Goal: Task Accomplishment & Management: Complete application form

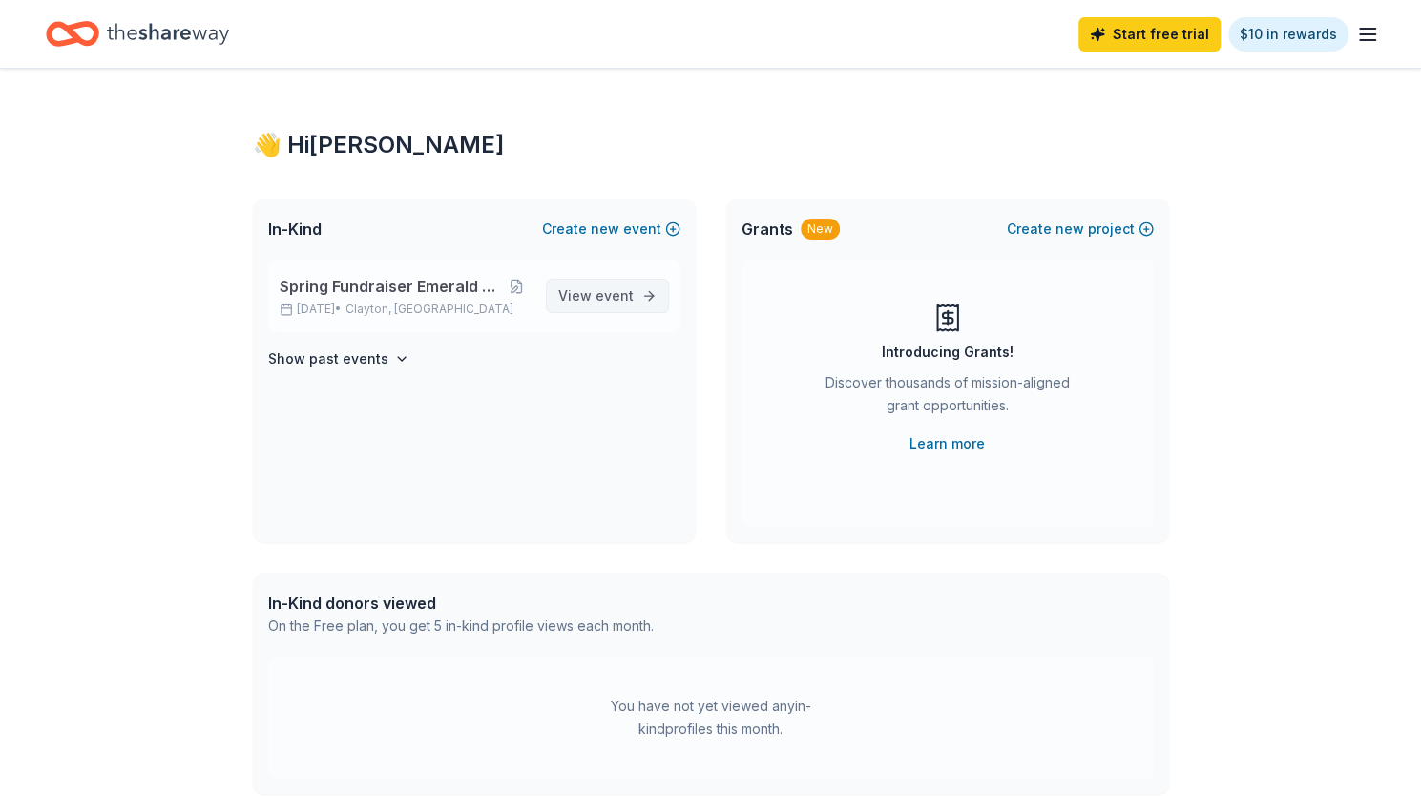
click at [599, 294] on span "event" at bounding box center [614, 295] width 38 height 16
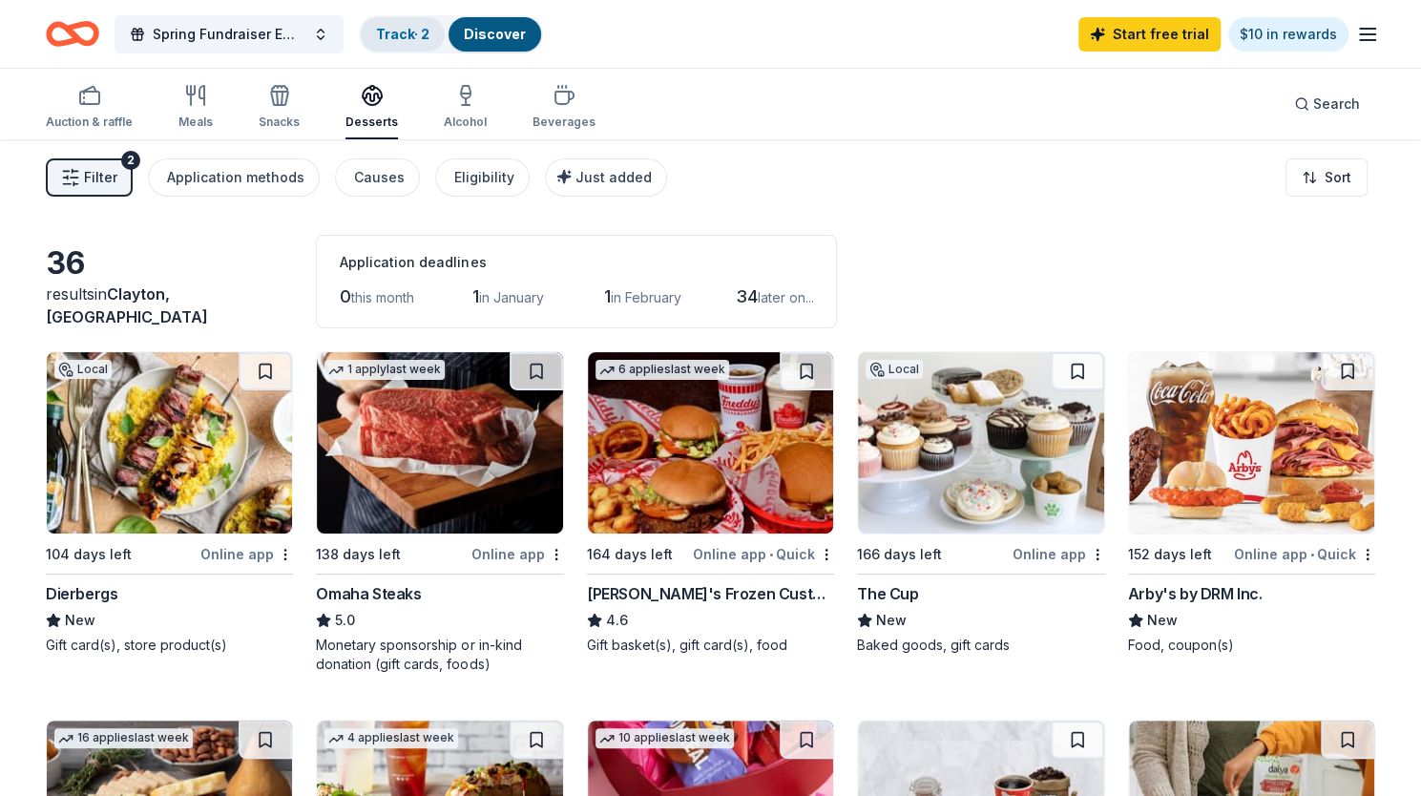
click at [401, 35] on link "Track · 2" at bounding box center [402, 34] width 53 height 16
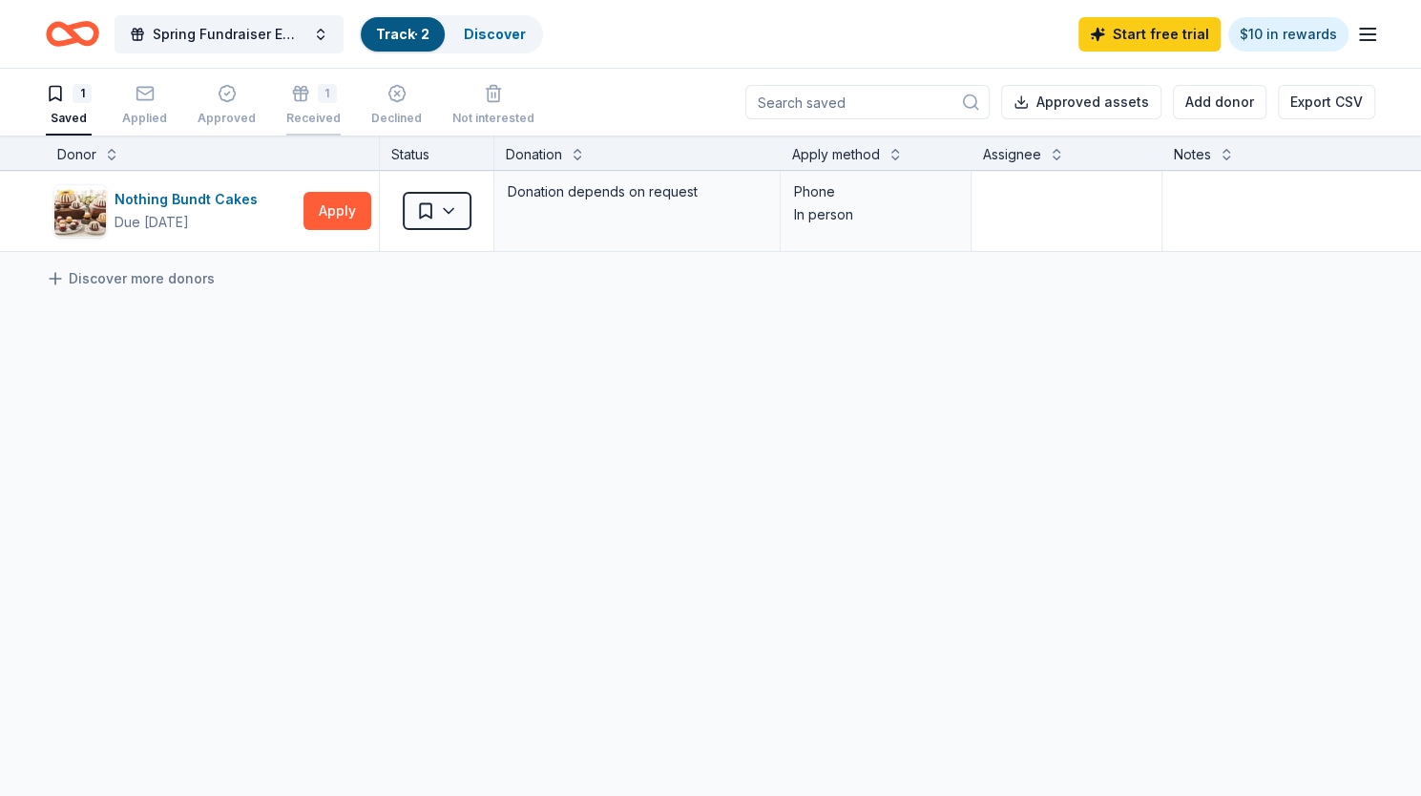
click at [318, 89] on div "1" at bounding box center [327, 93] width 19 height 19
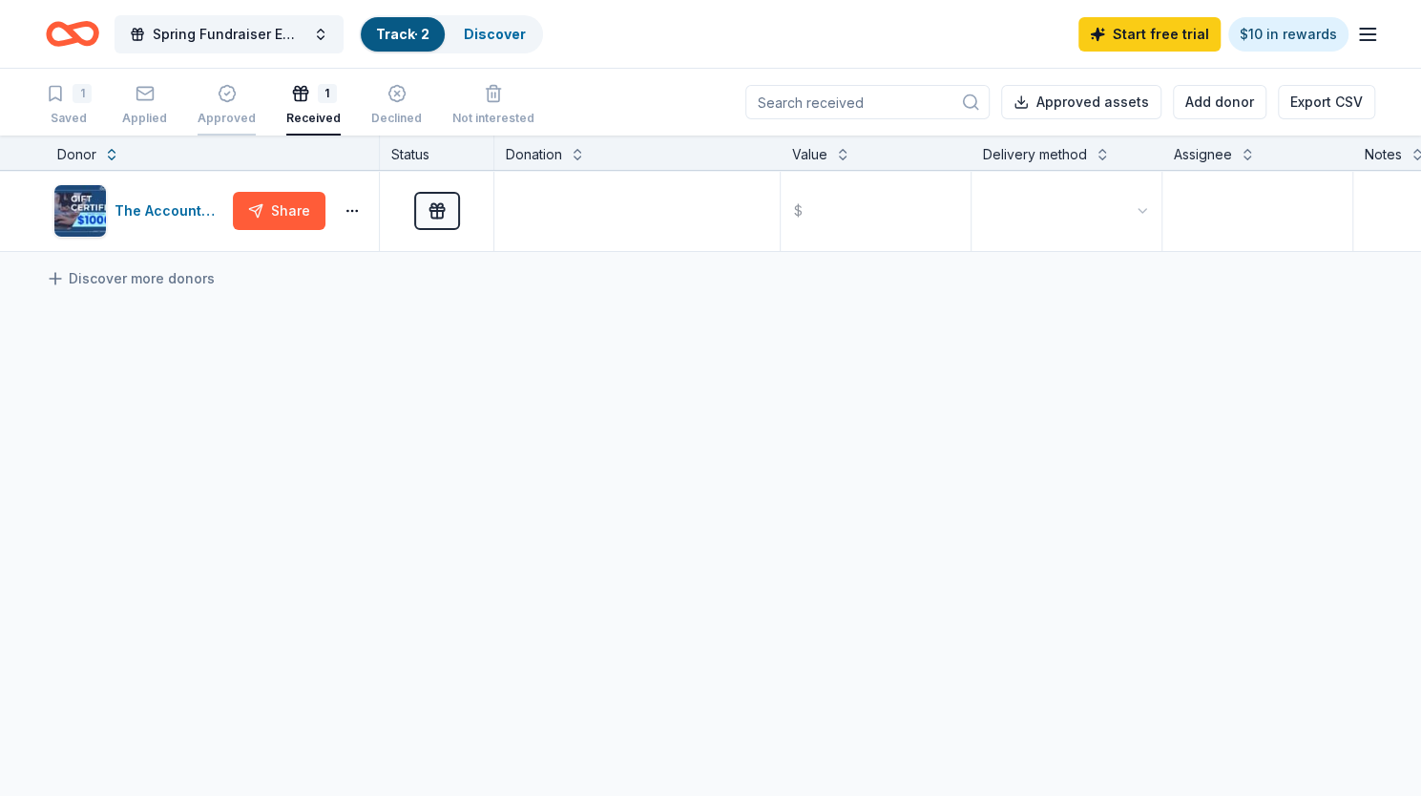
click at [217, 108] on div "Approved" at bounding box center [227, 105] width 58 height 42
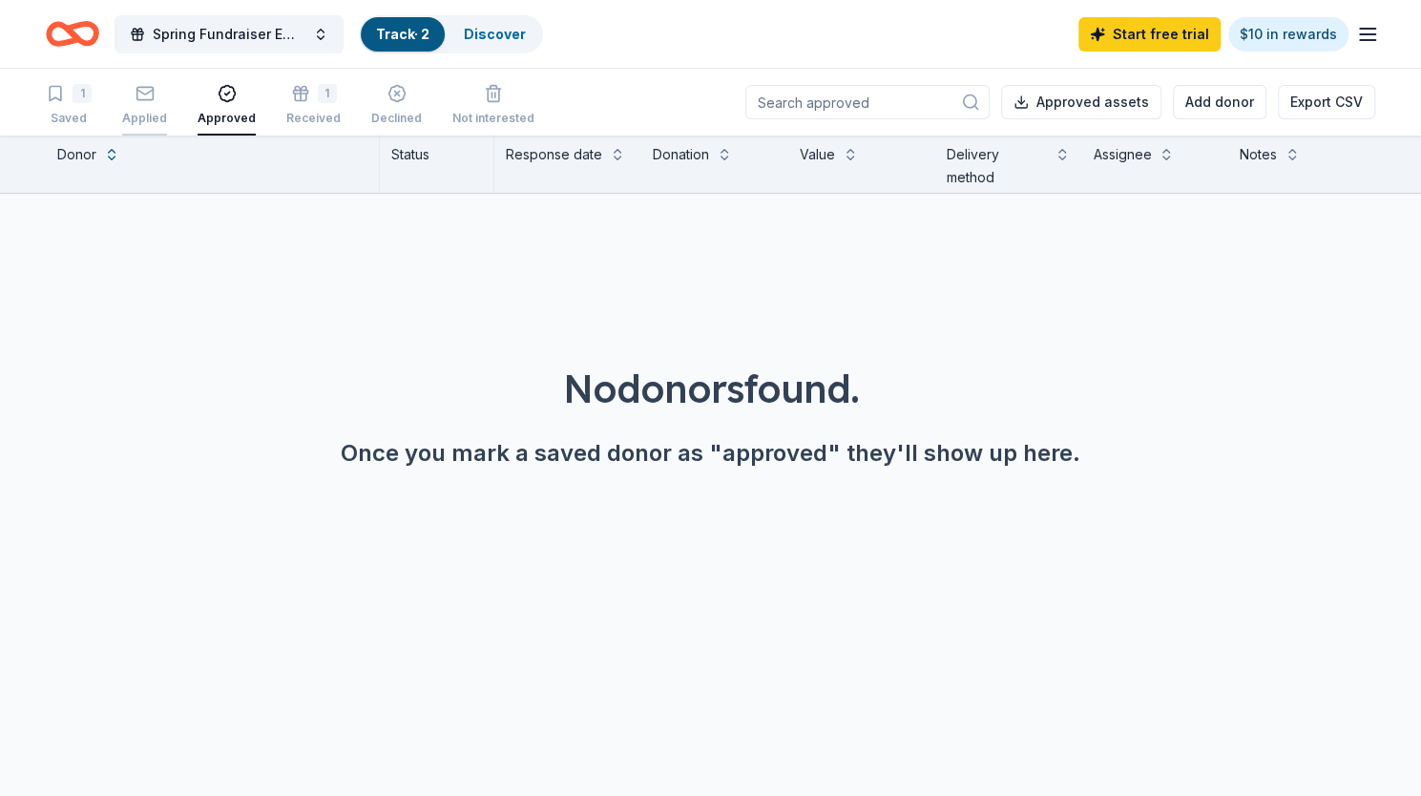
click at [150, 112] on div "Applied" at bounding box center [144, 118] width 45 height 15
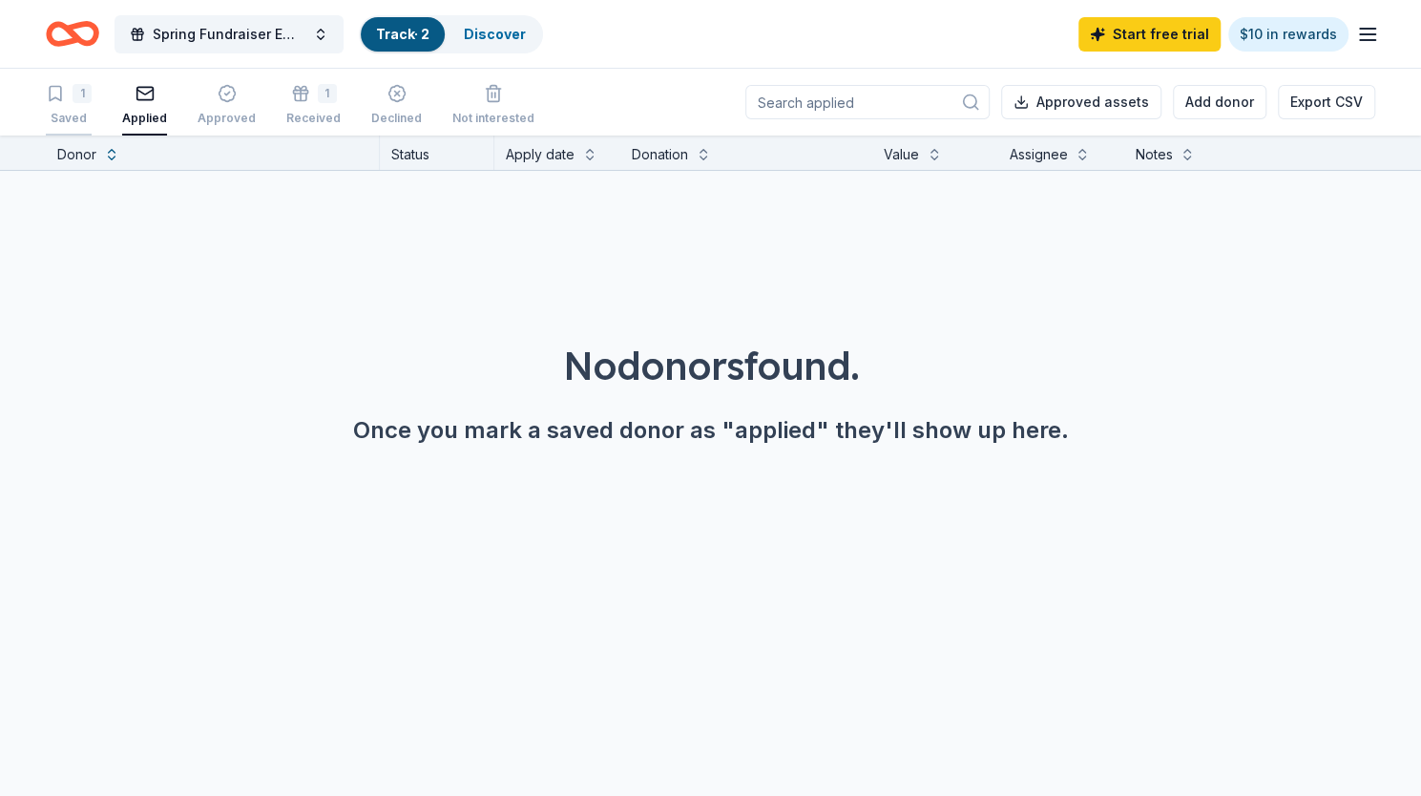
click at [79, 114] on div "Saved" at bounding box center [69, 118] width 46 height 15
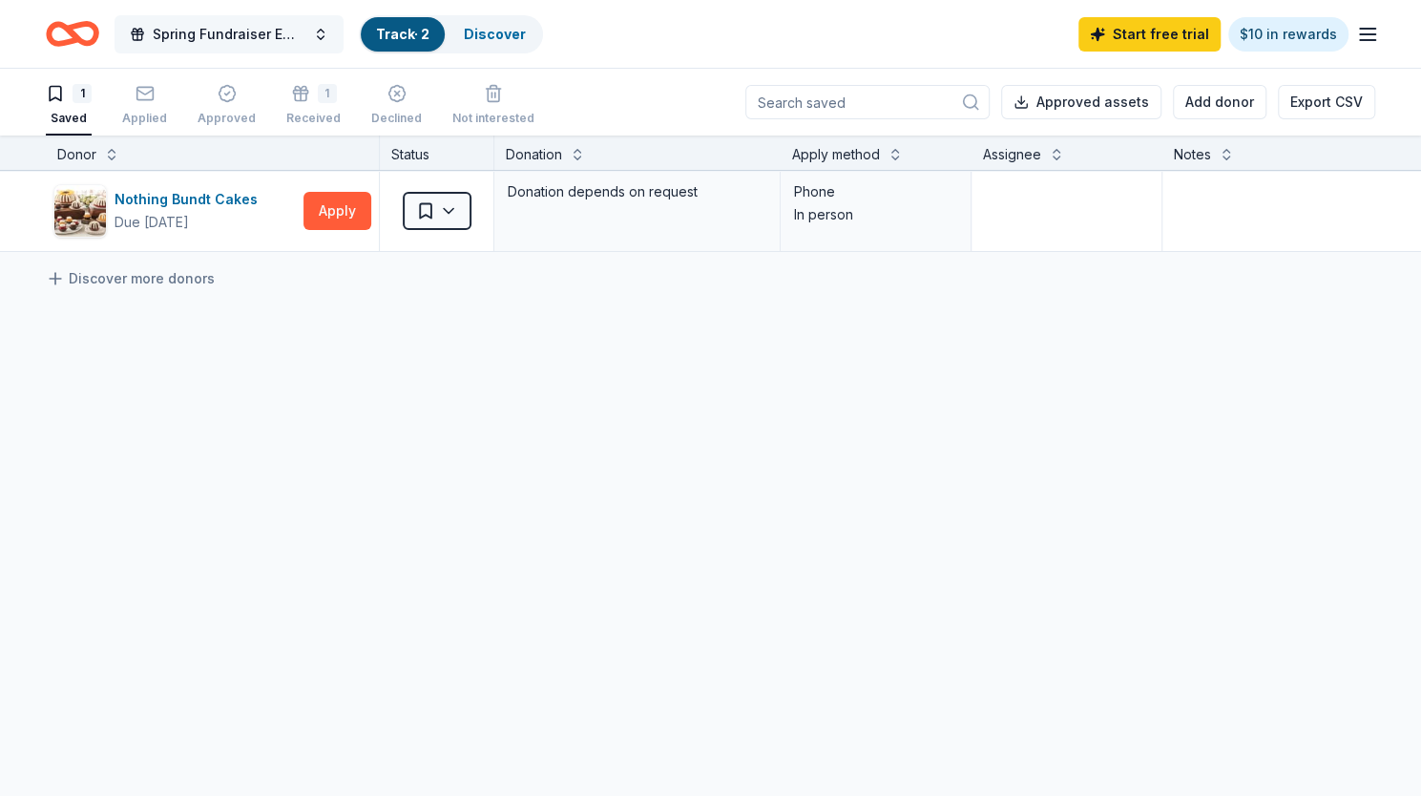
click at [216, 31] on span "Spring Fundraiser Emerald Ball Hibernians" at bounding box center [229, 34] width 153 height 23
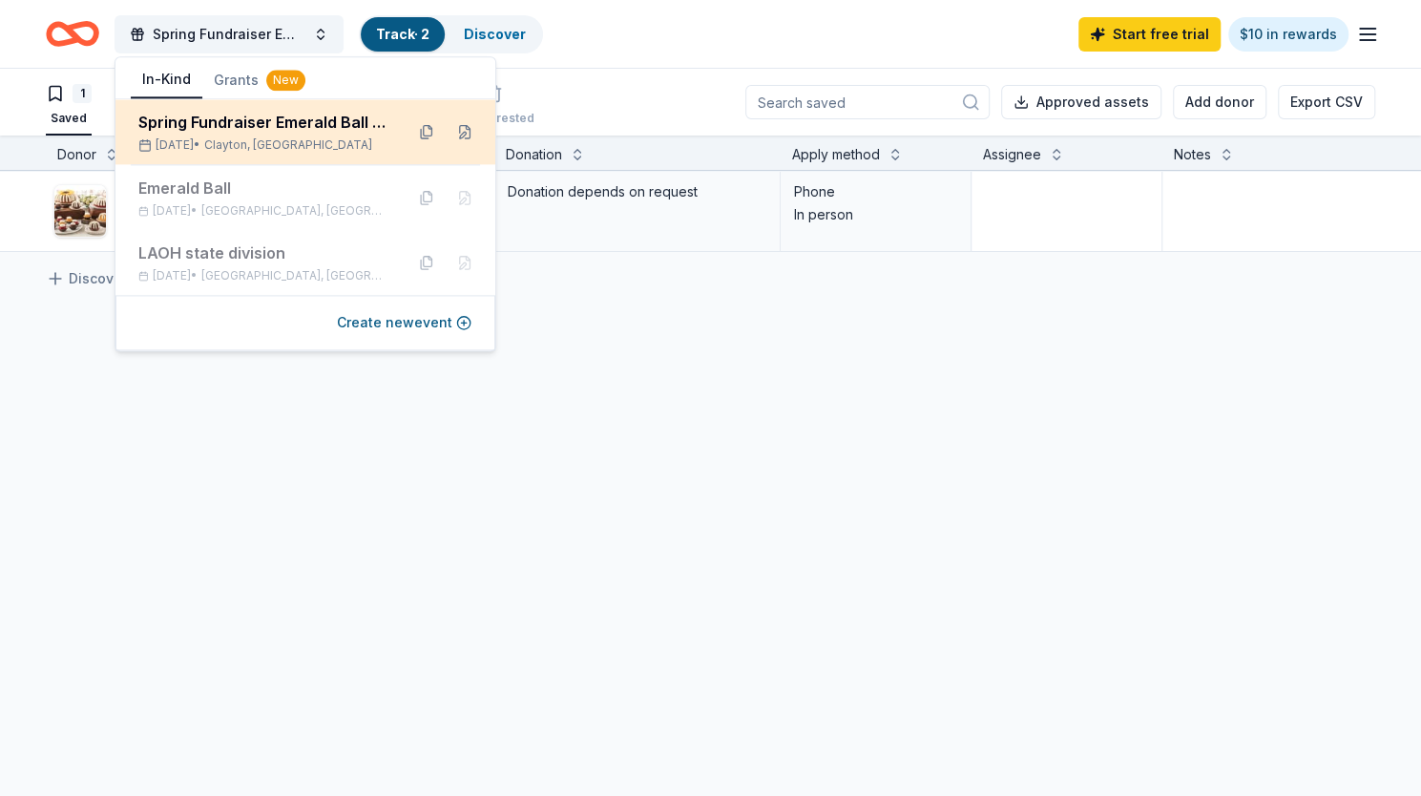
click at [210, 128] on div "Spring Fundraiser Emerald Ball Hibernians" at bounding box center [263, 122] width 250 height 23
click at [385, 126] on div "Spring Fundraiser Emerald Ball Hibernians" at bounding box center [263, 122] width 250 height 23
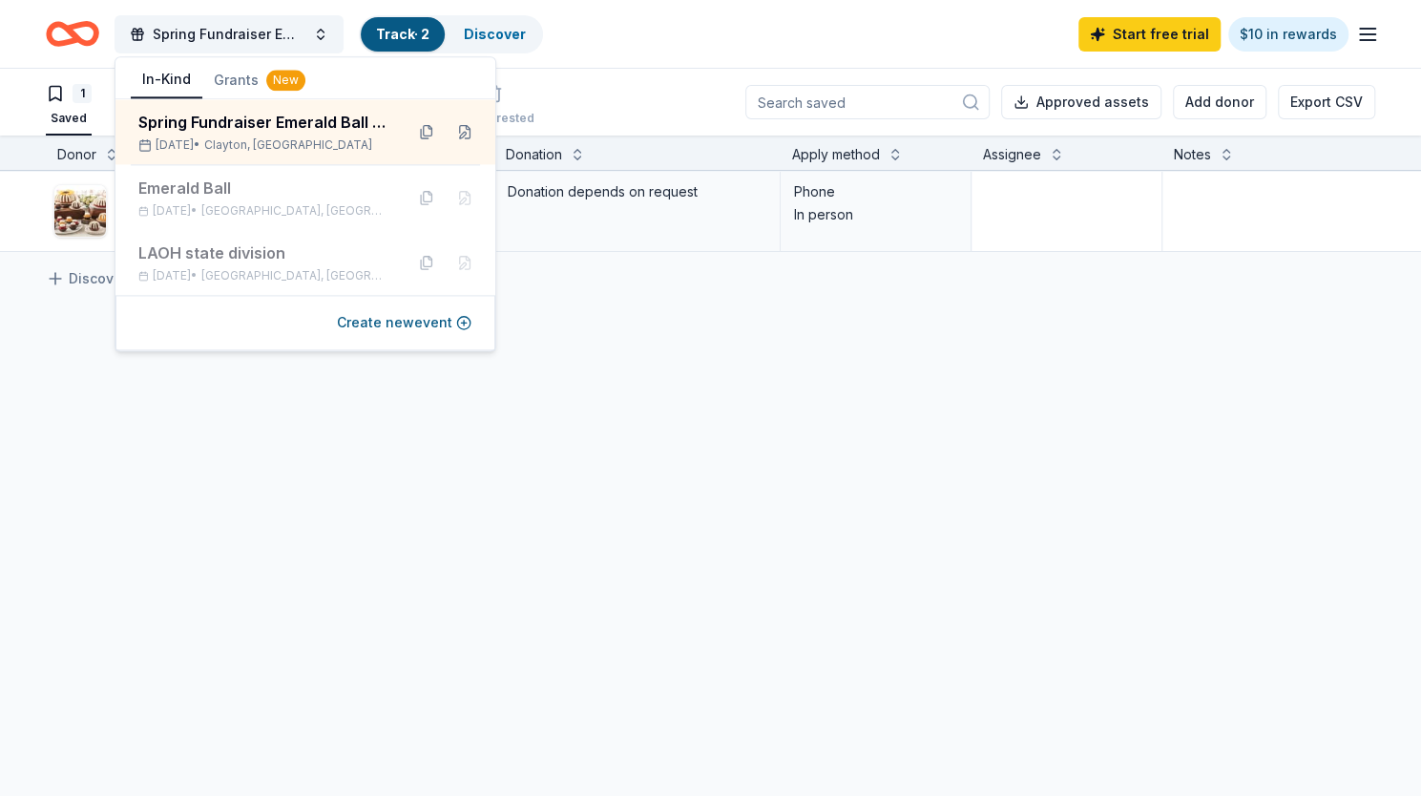
click at [163, 89] on button "In-Kind" at bounding box center [167, 80] width 72 height 36
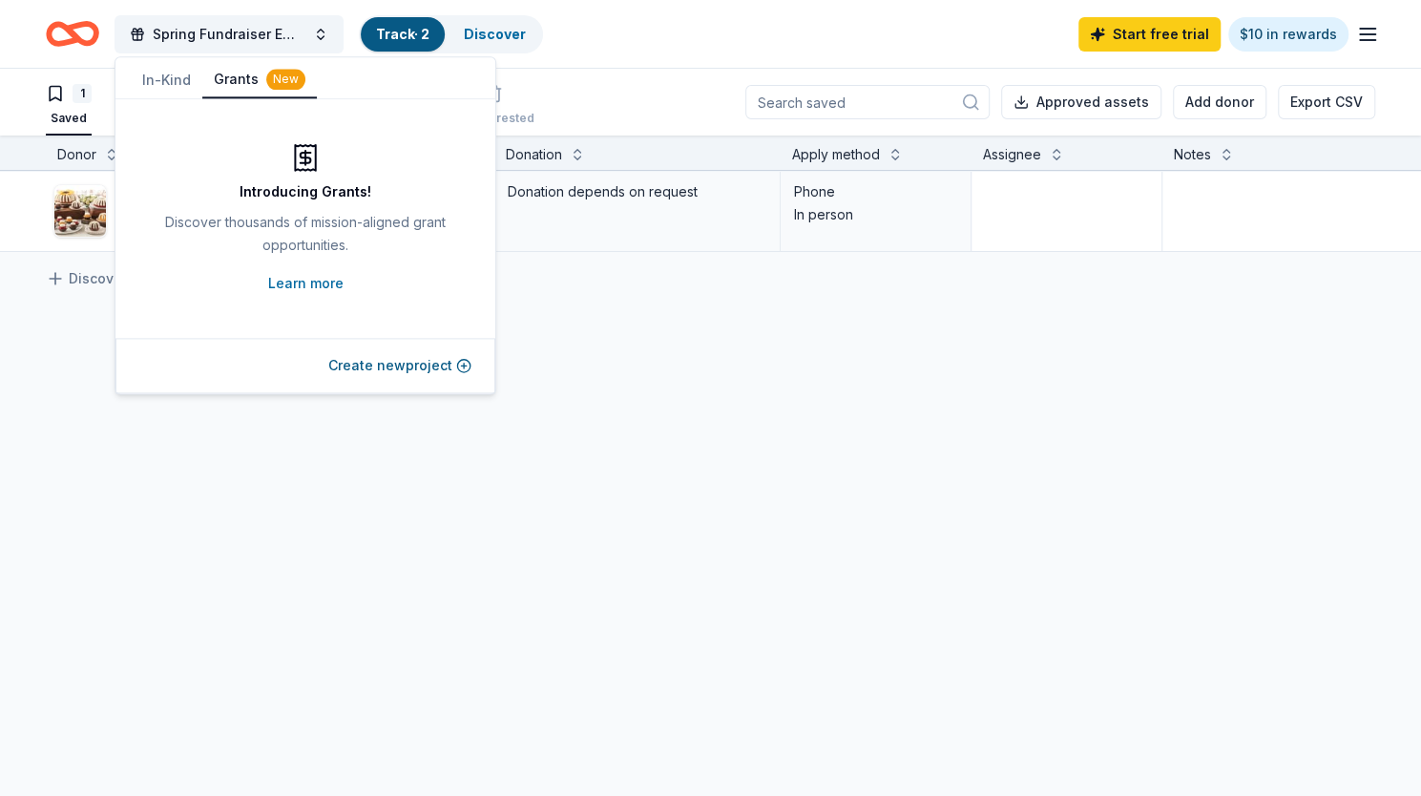
click at [228, 73] on button "Grants New" at bounding box center [259, 80] width 115 height 36
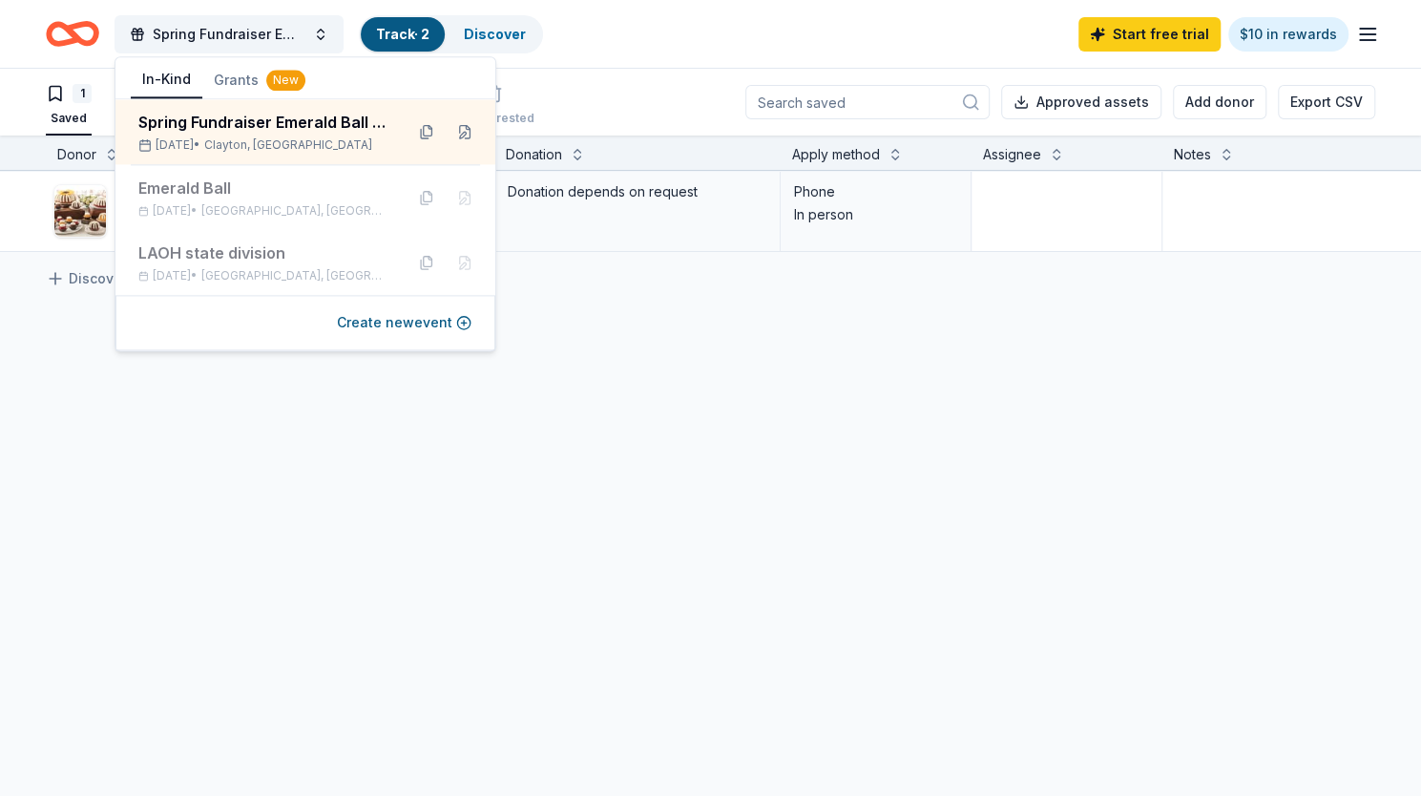
click at [166, 78] on button "In-Kind" at bounding box center [167, 80] width 72 height 36
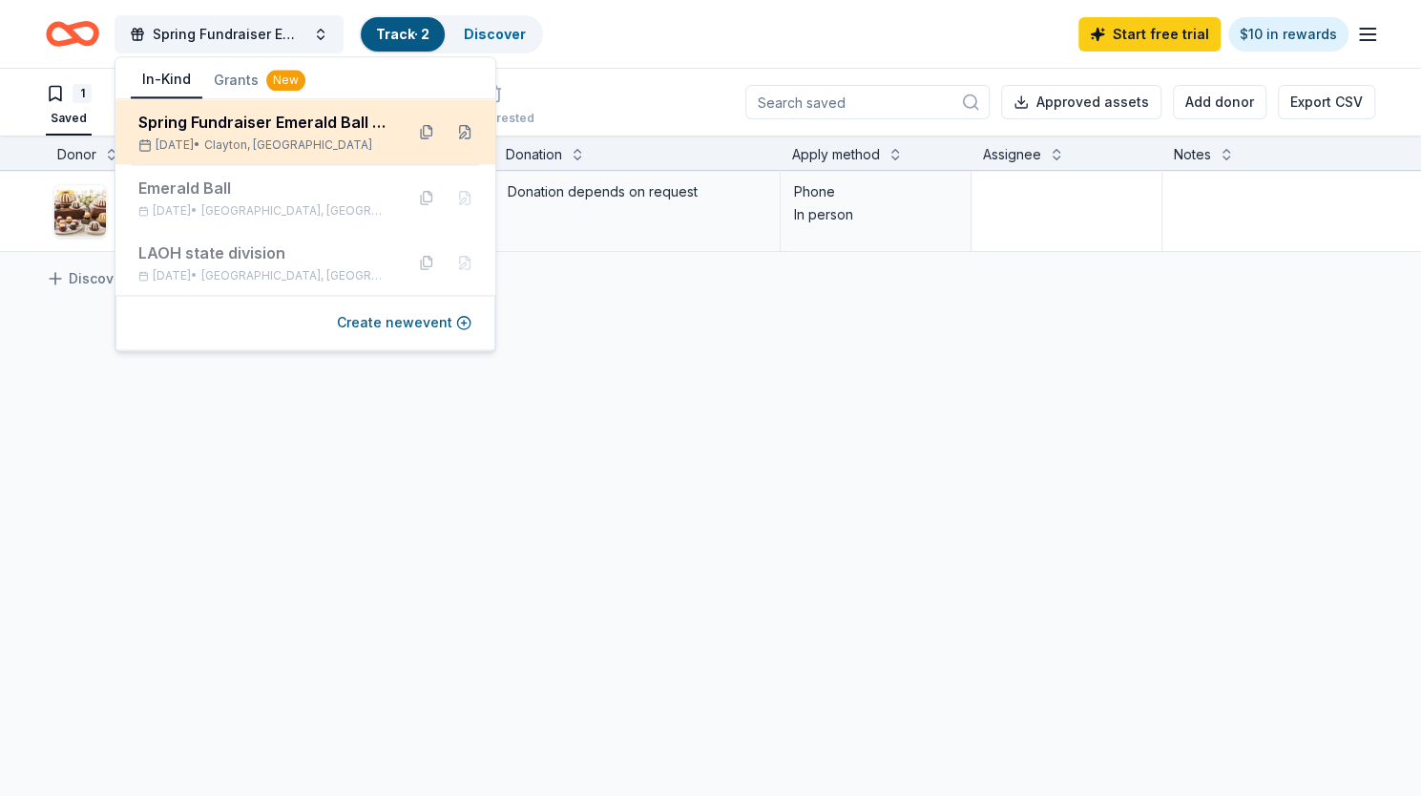
click at [154, 129] on div "Spring Fundraiser Emerald Ball Hibernians" at bounding box center [263, 122] width 250 height 23
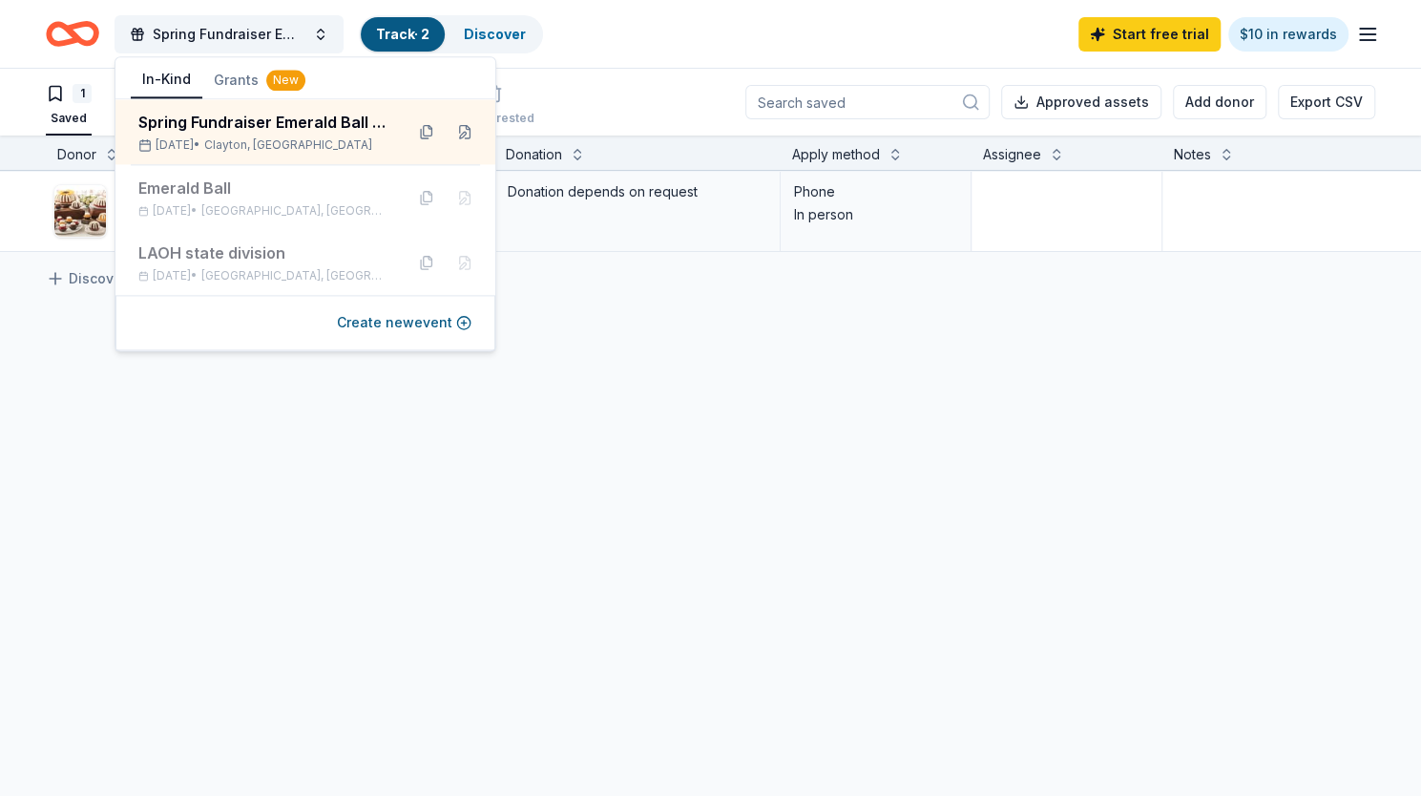
click at [153, 432] on div "Nothing Bundt Cakes Due [DATE] Apply Saved Donation depends on request Phone In…" at bounding box center [747, 391] width 1494 height 440
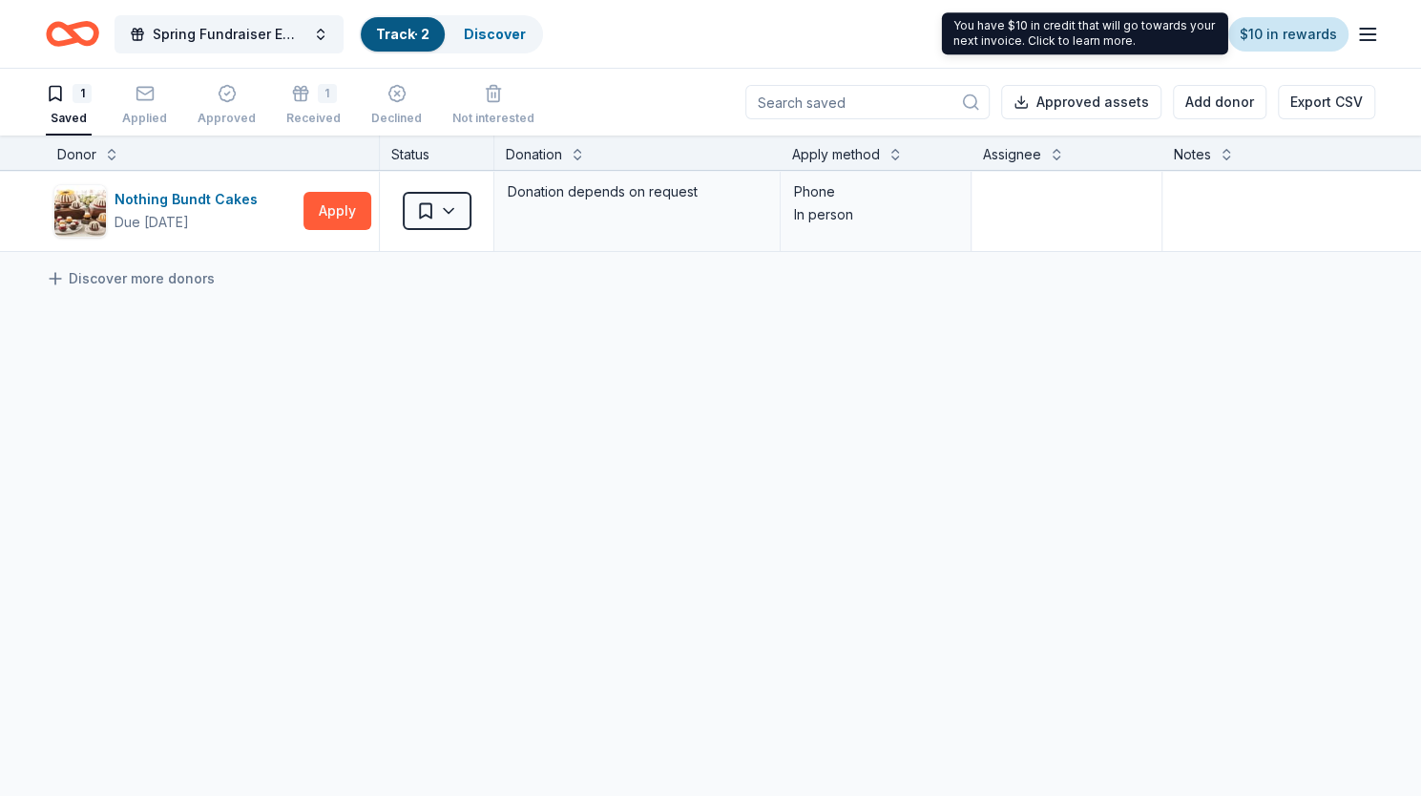
click at [1290, 27] on link "$10 in rewards" at bounding box center [1288, 34] width 120 height 34
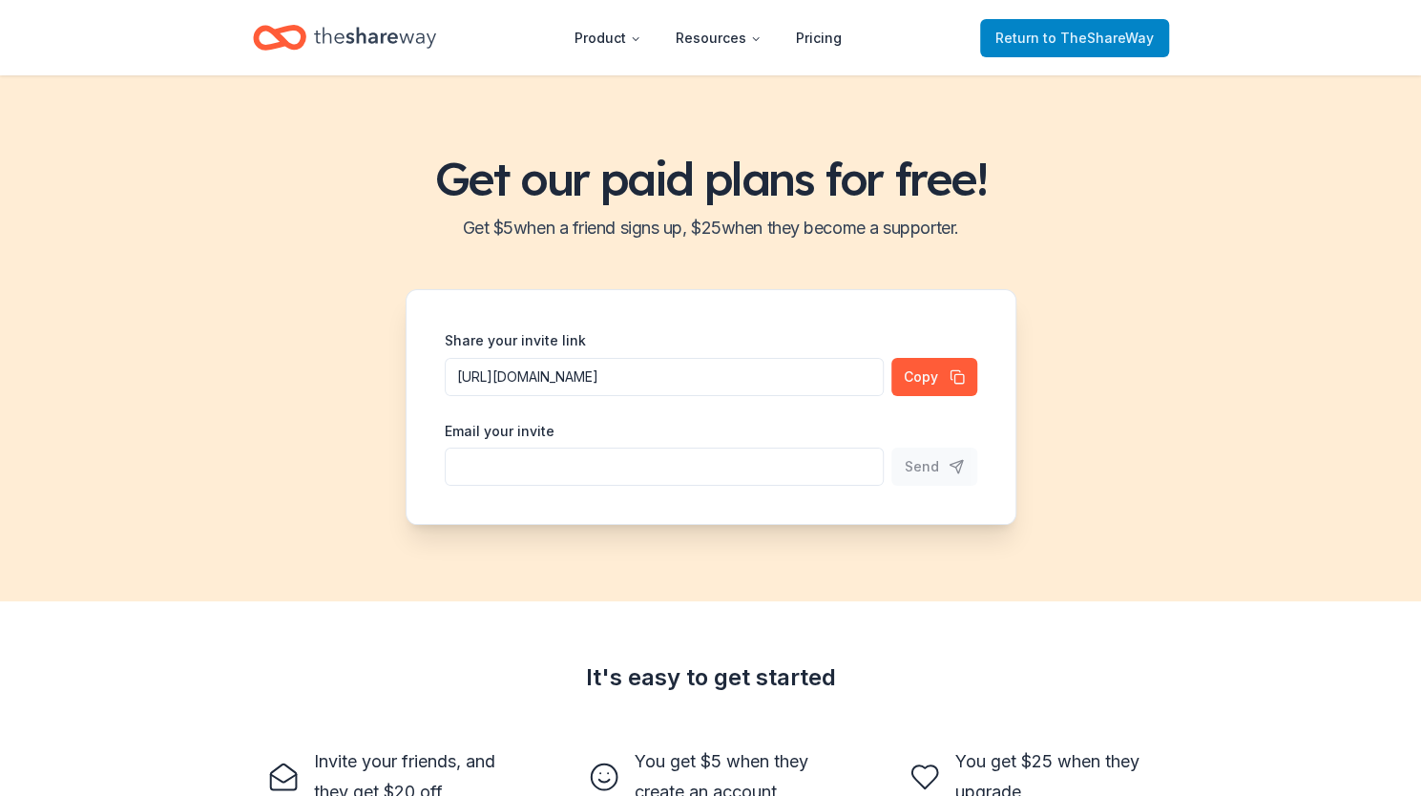
click at [1115, 31] on span "to TheShareWay" at bounding box center [1098, 38] width 111 height 16
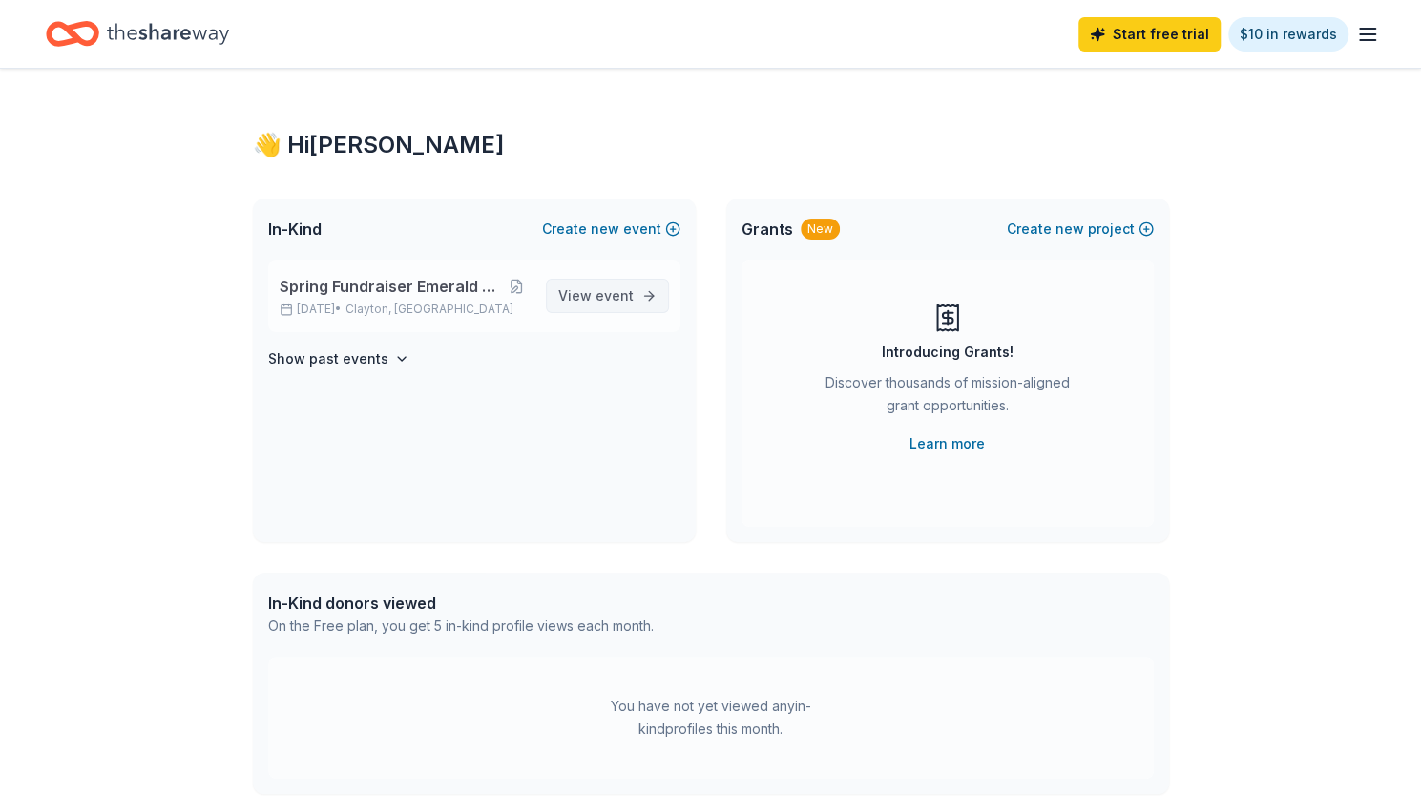
click at [580, 287] on span "View event" at bounding box center [595, 295] width 75 height 23
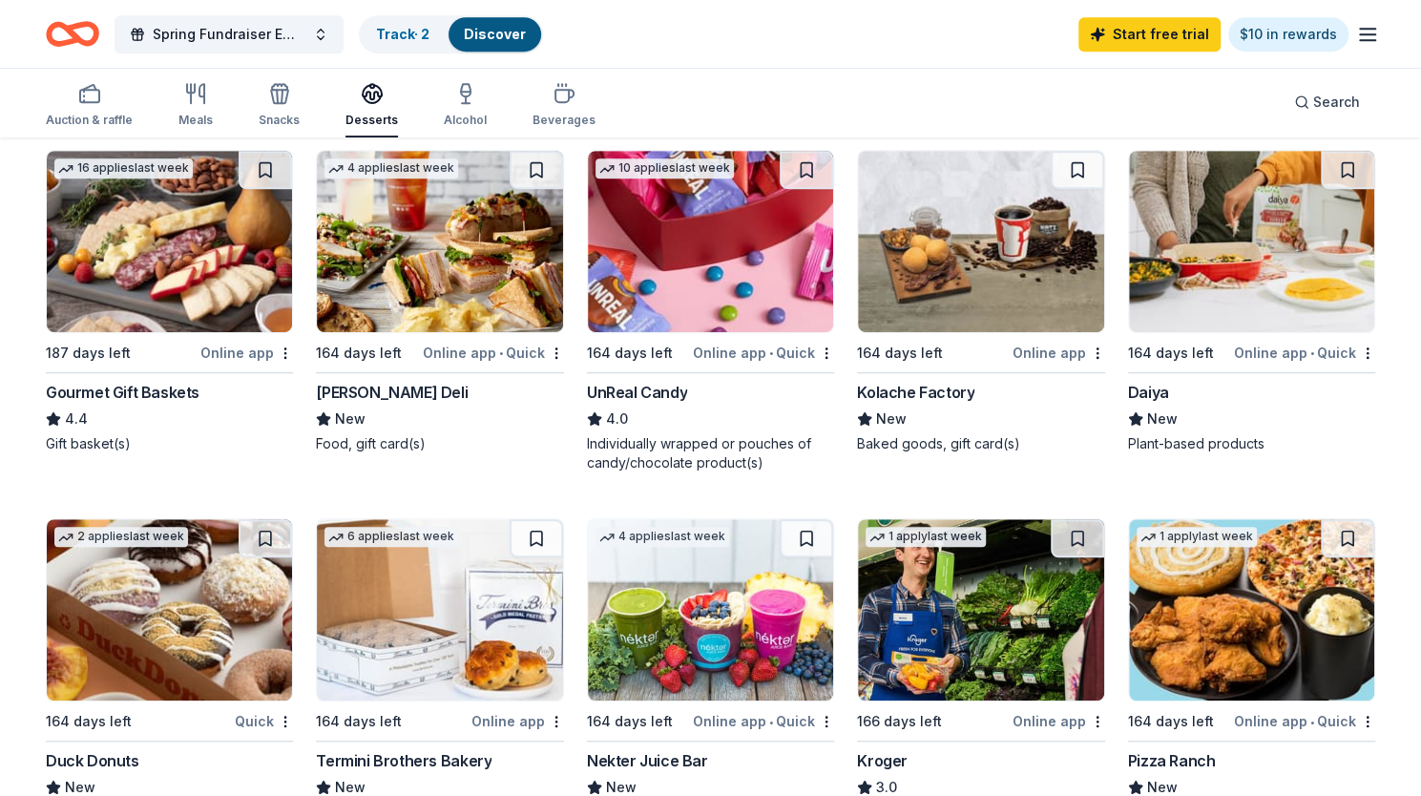
scroll to position [571, 0]
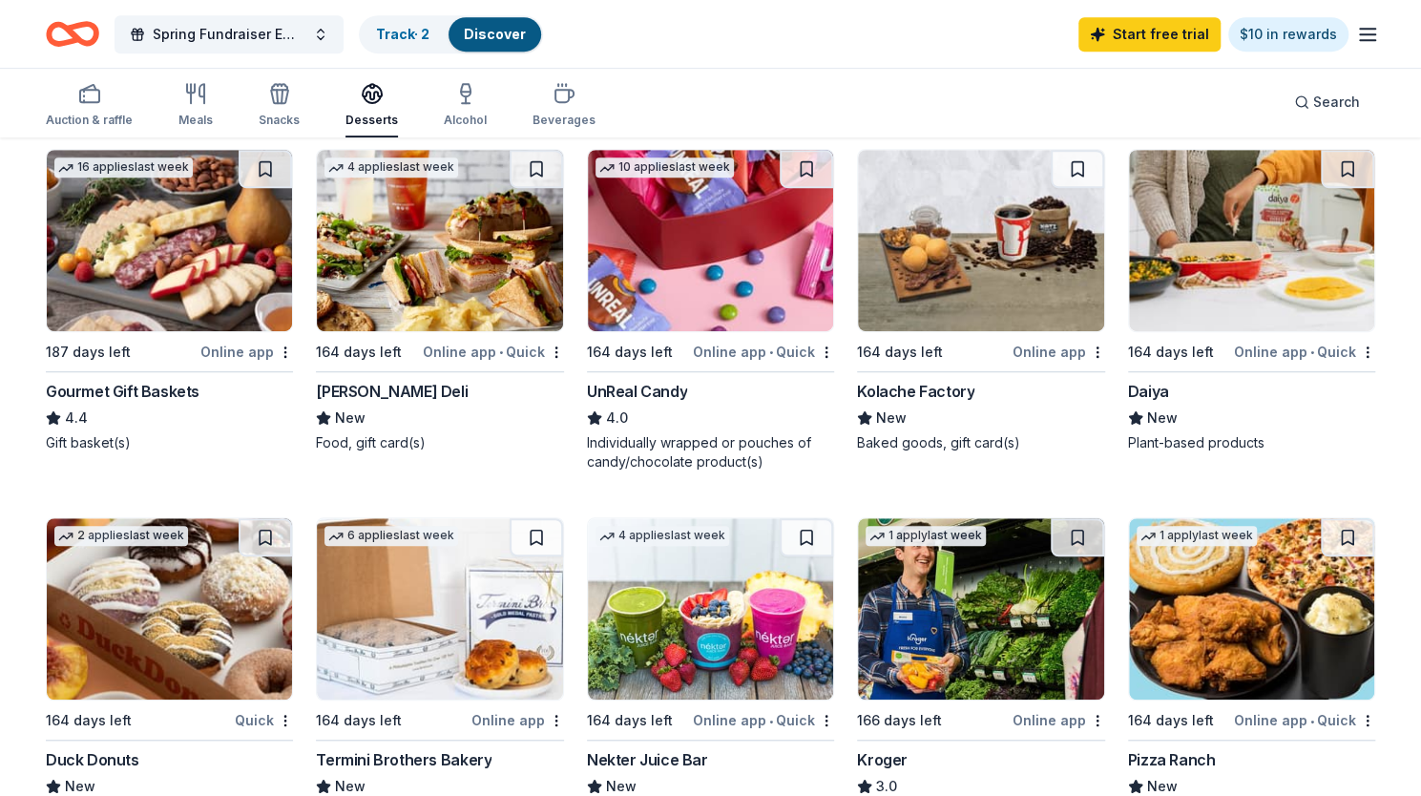
click at [386, 393] on div "[PERSON_NAME] Deli" at bounding box center [392, 391] width 152 height 23
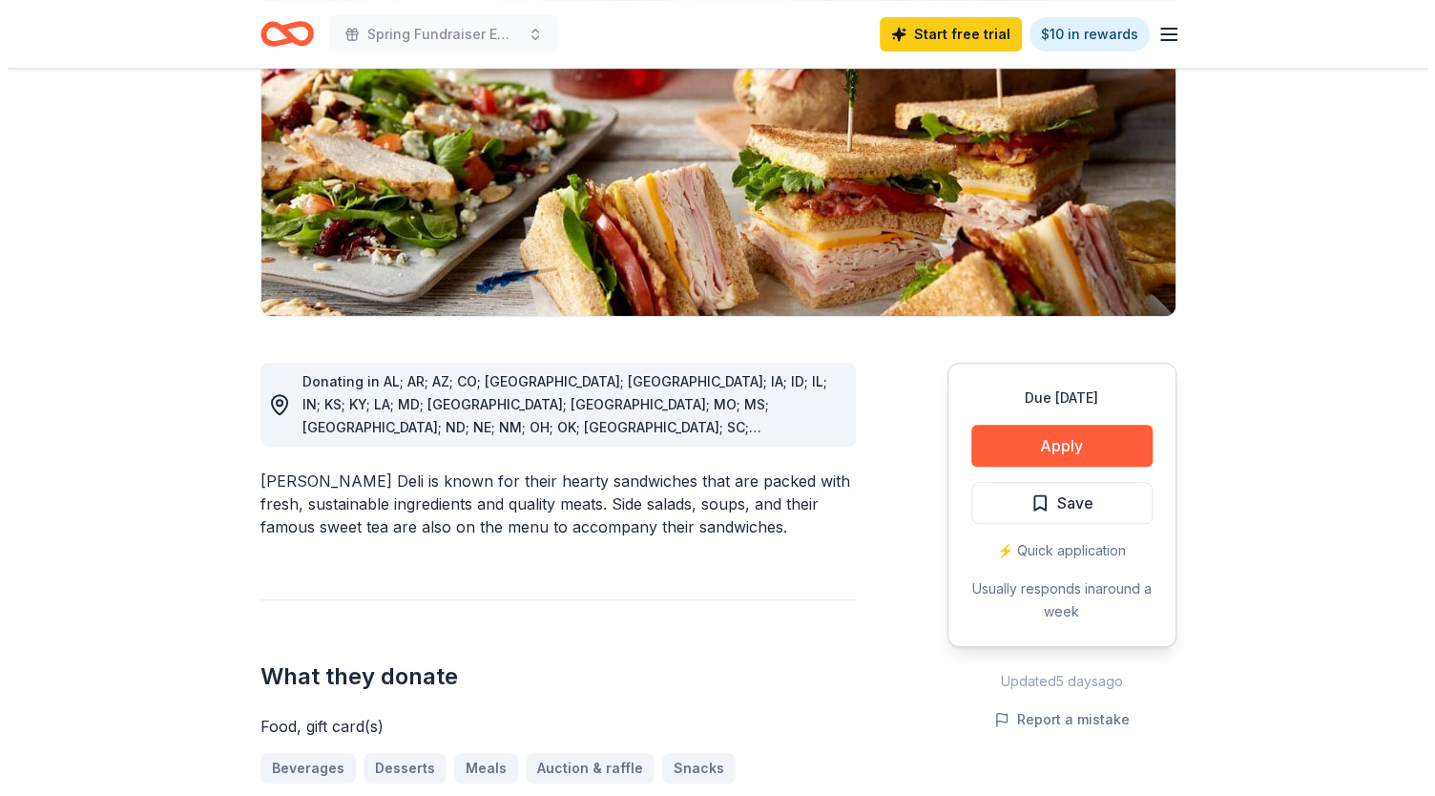
scroll to position [262, 0]
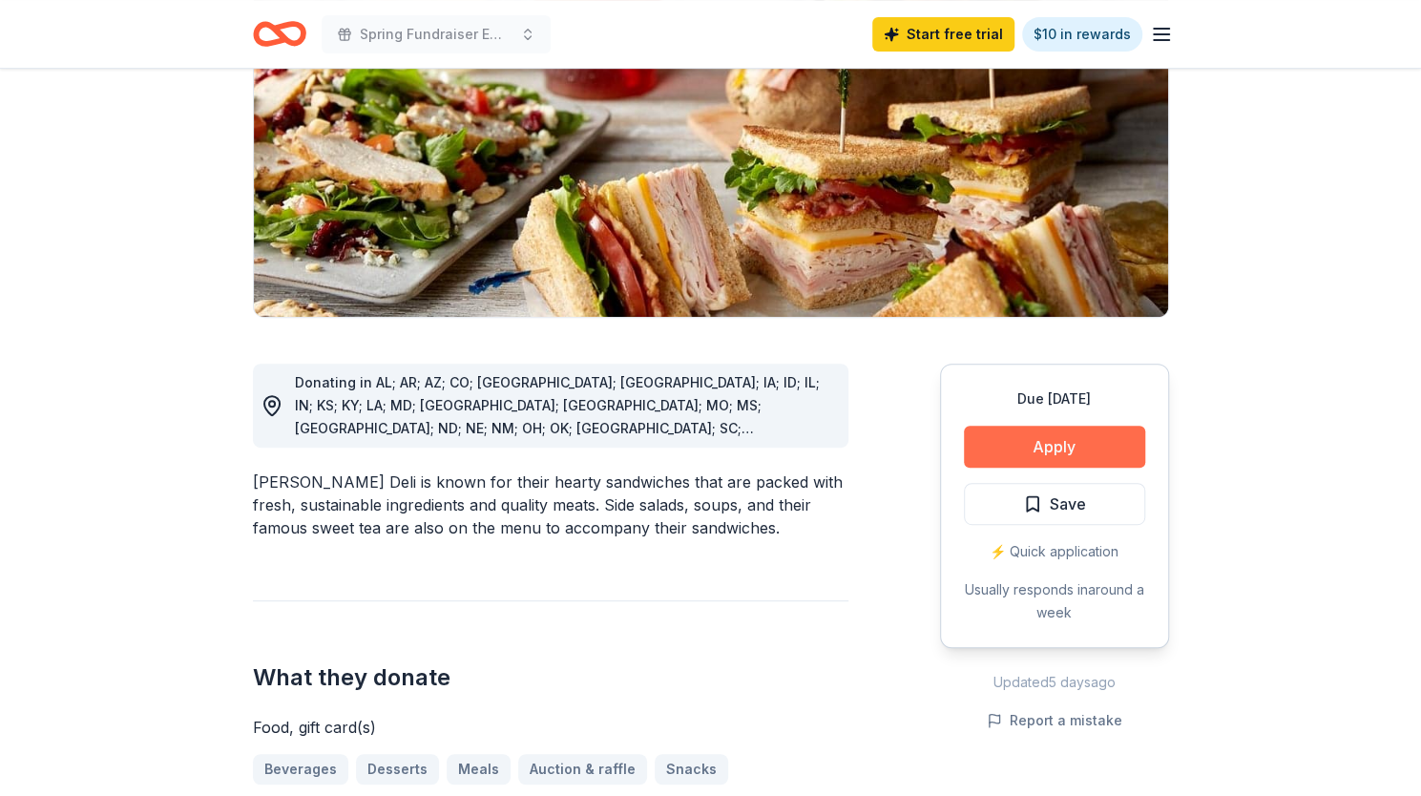
click at [1057, 455] on button "Apply" at bounding box center [1054, 447] width 181 height 42
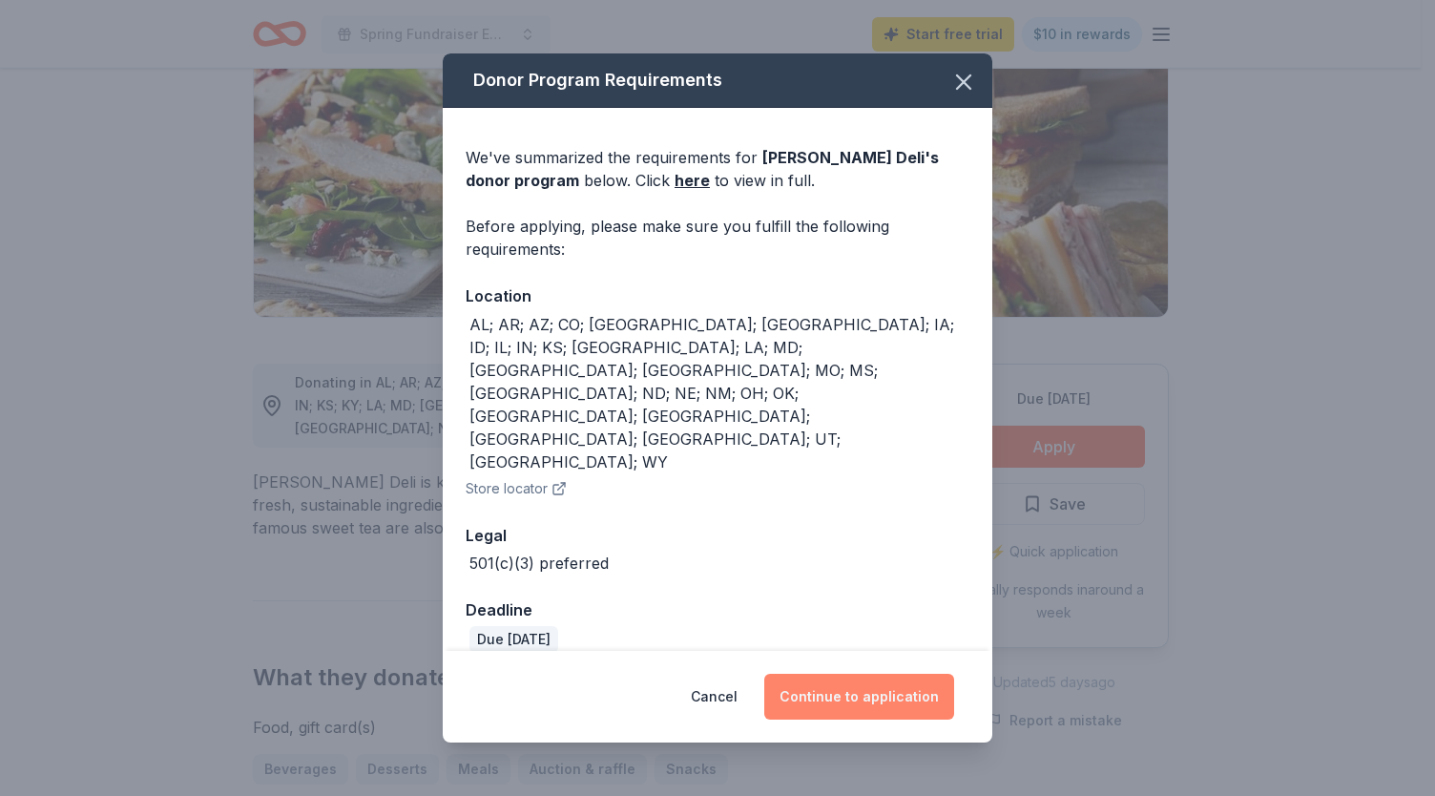
click at [885, 674] on button "Continue to application" at bounding box center [859, 697] width 190 height 46
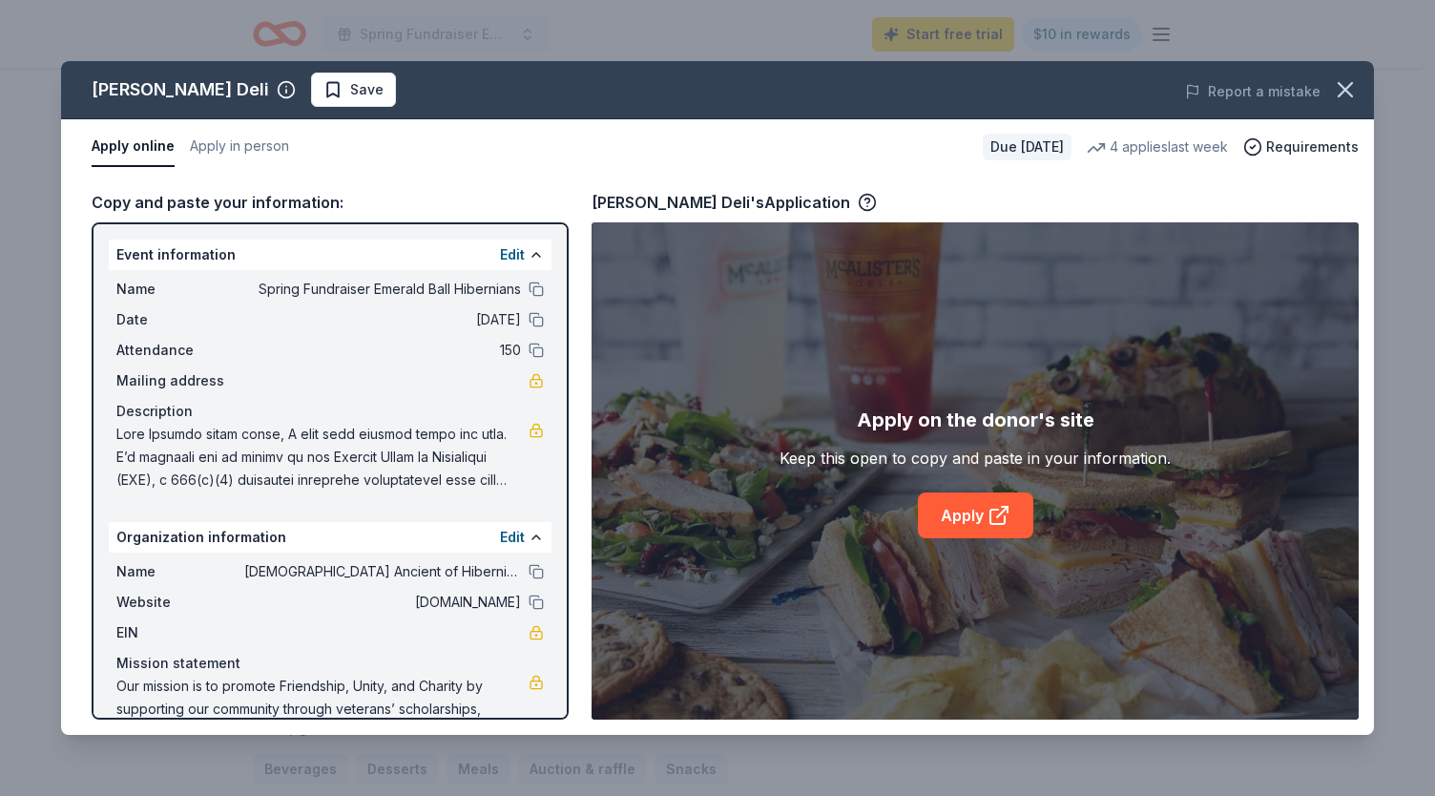
click at [282, 434] on span at bounding box center [322, 457] width 412 height 69
click at [973, 512] on link "Apply" at bounding box center [975, 515] width 115 height 46
click at [858, 200] on icon "button" at bounding box center [867, 202] width 19 height 19
click at [946, 504] on link "Apply" at bounding box center [975, 515] width 115 height 46
